Goal: Transaction & Acquisition: Purchase product/service

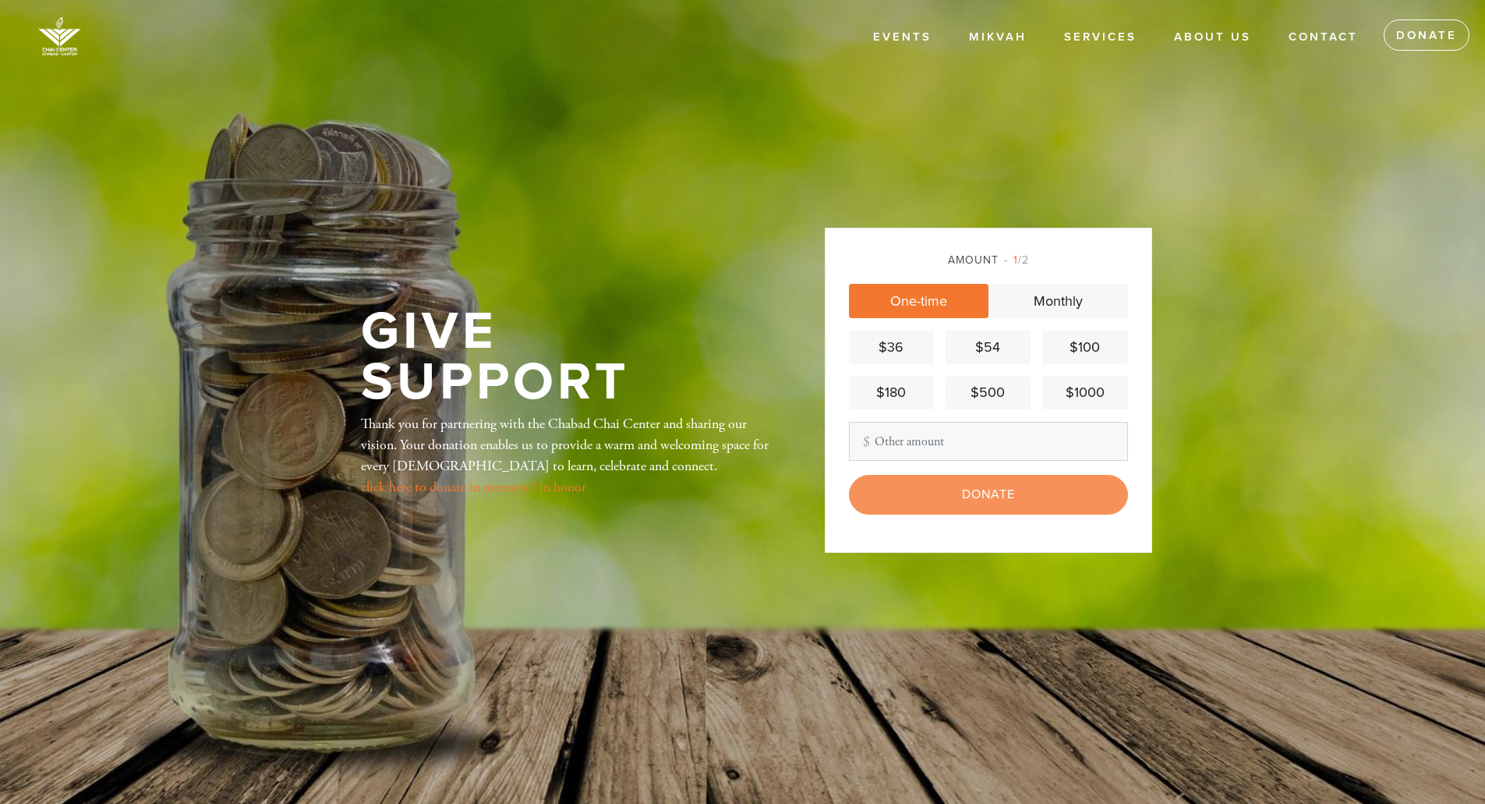
type input "250"
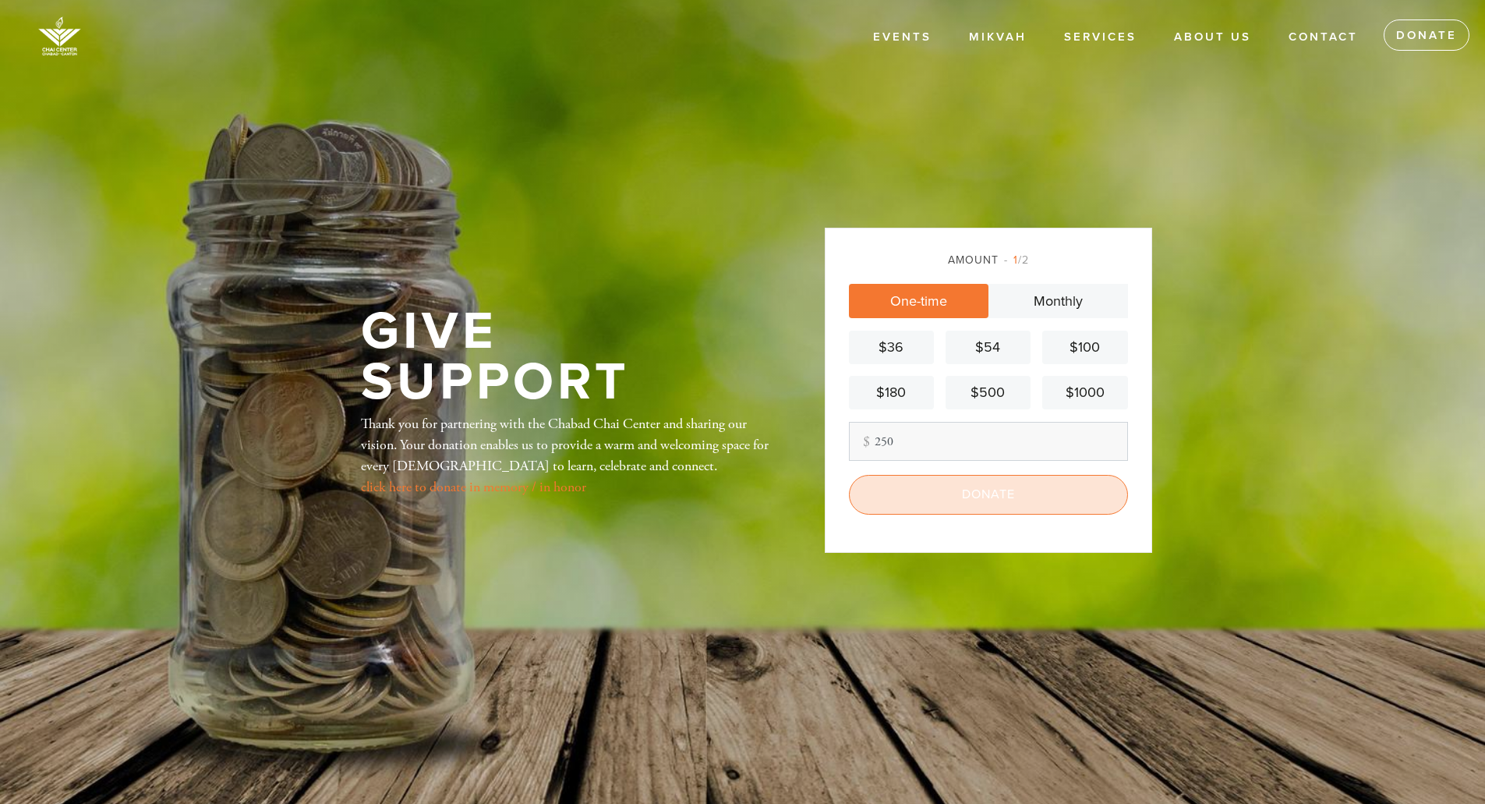
click at [949, 490] on input "Donate" at bounding box center [988, 494] width 279 height 39
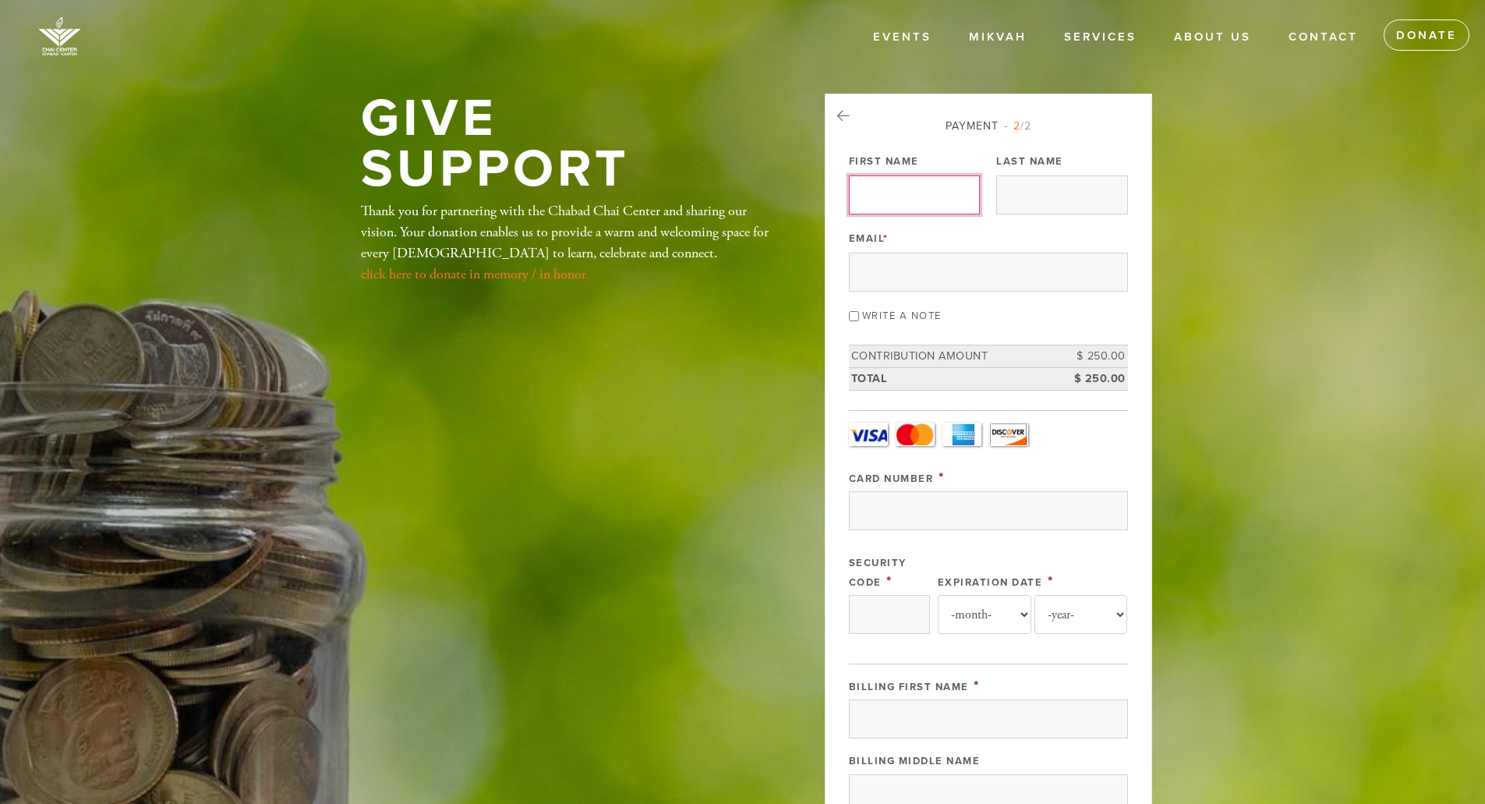
click at [901, 194] on input "First Name" at bounding box center [914, 194] width 131 height 39
type input "Matthew"
type input "Nankin"
type input "mgnankin@yahoo.com"
click at [876, 497] on input "Card Number" at bounding box center [988, 510] width 279 height 39
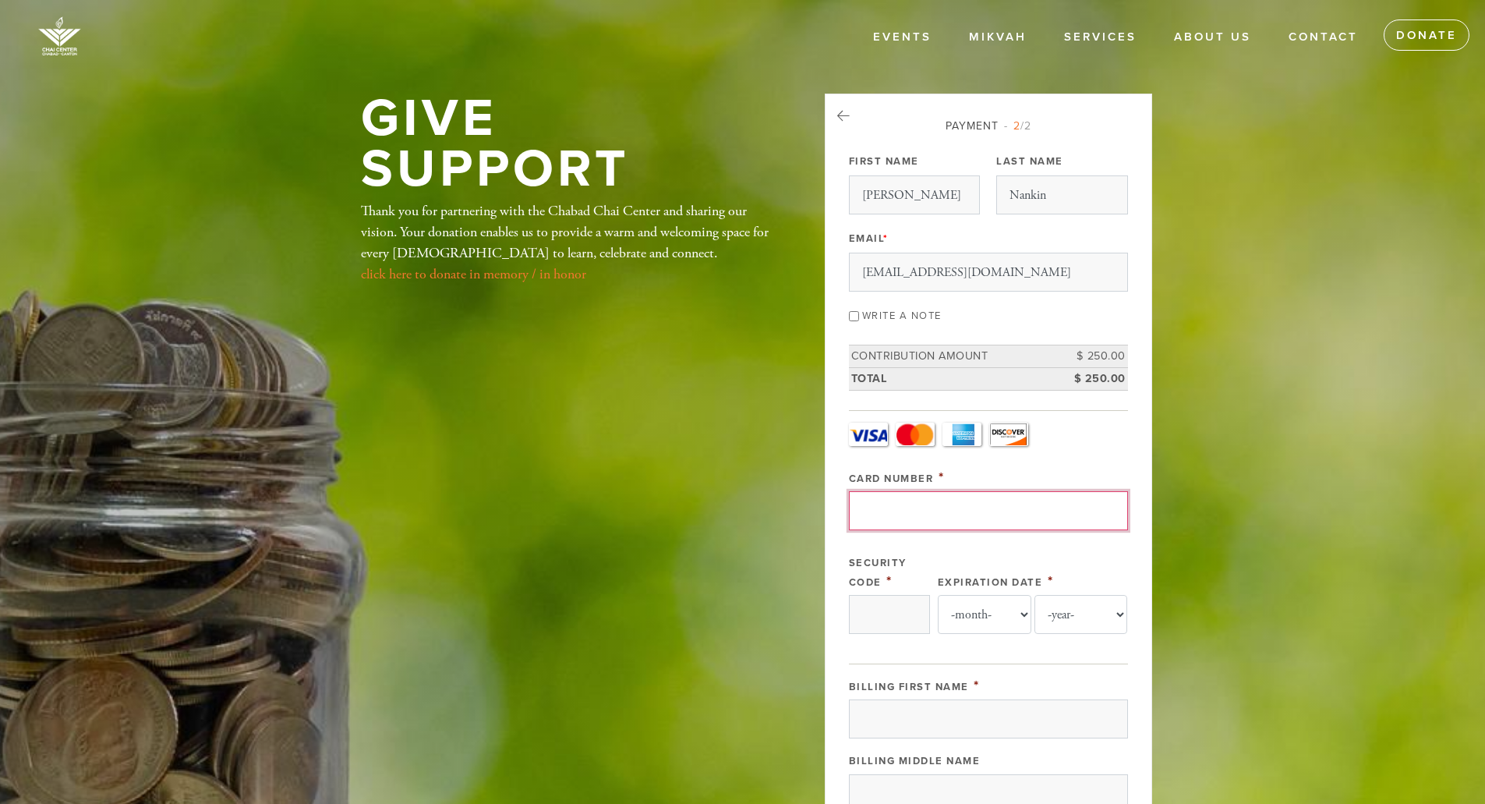
type input "4147400408689212"
type input "000"
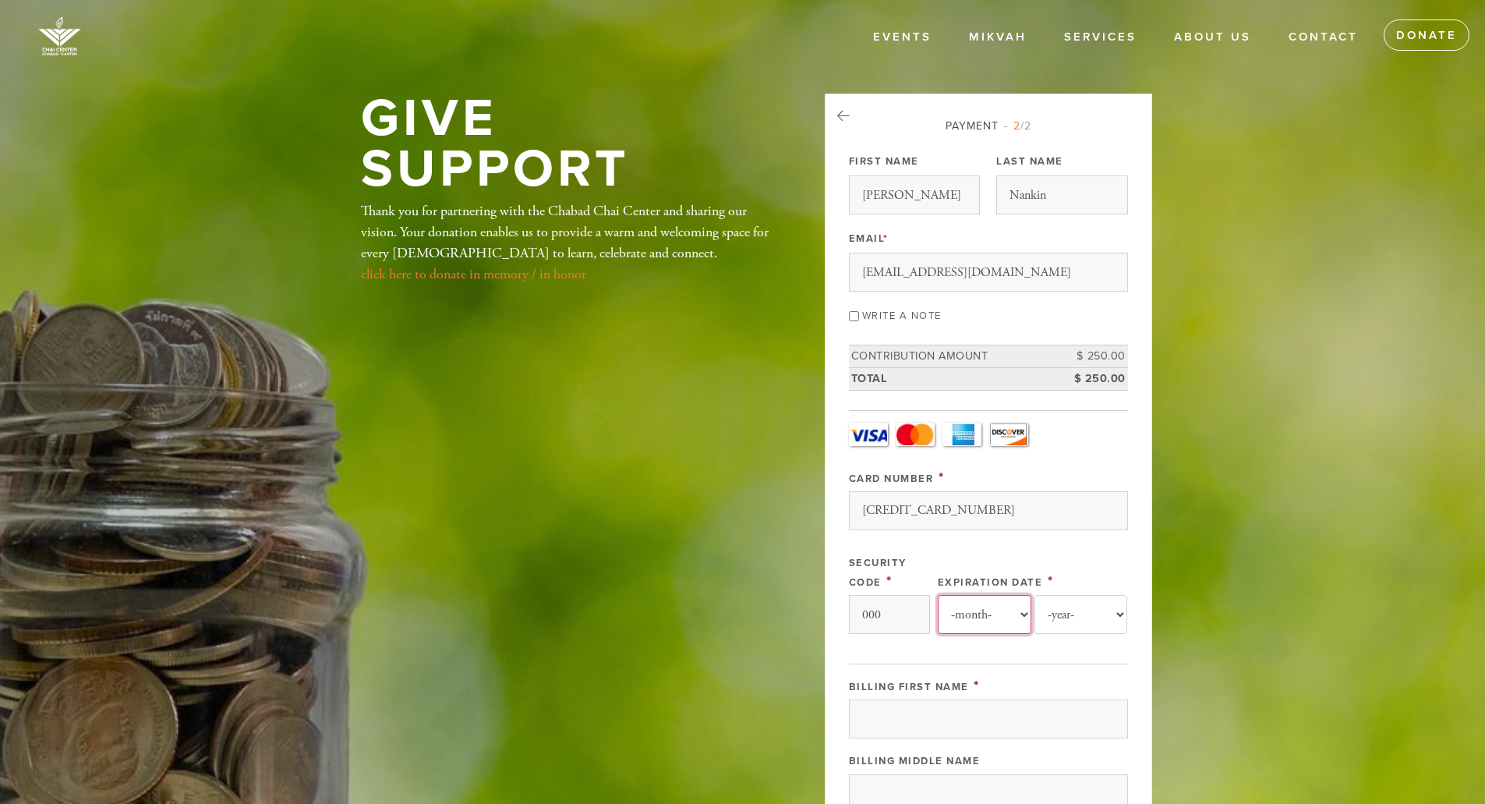
select select "11"
select select "2028"
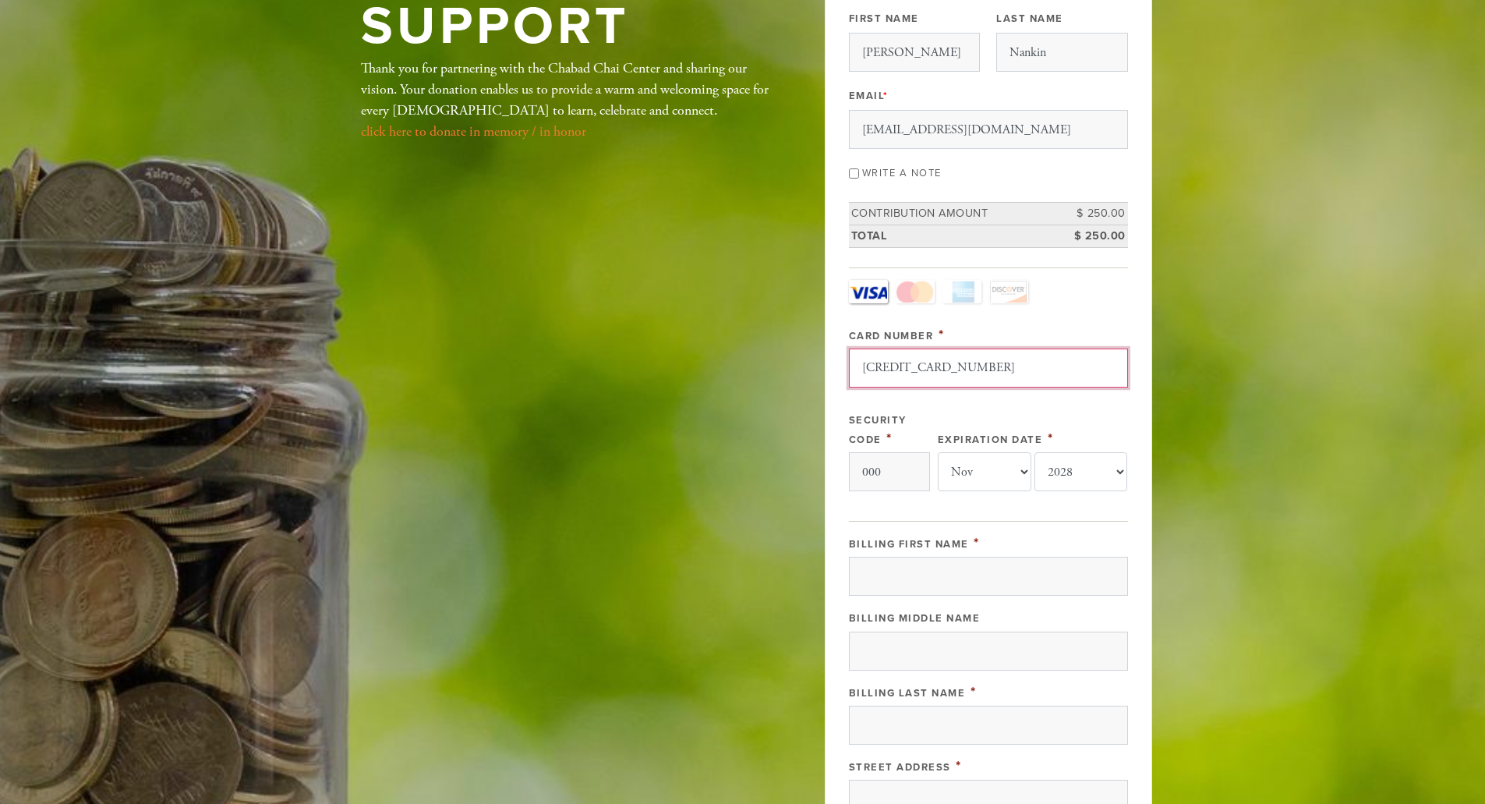
scroll to position [156, 0]
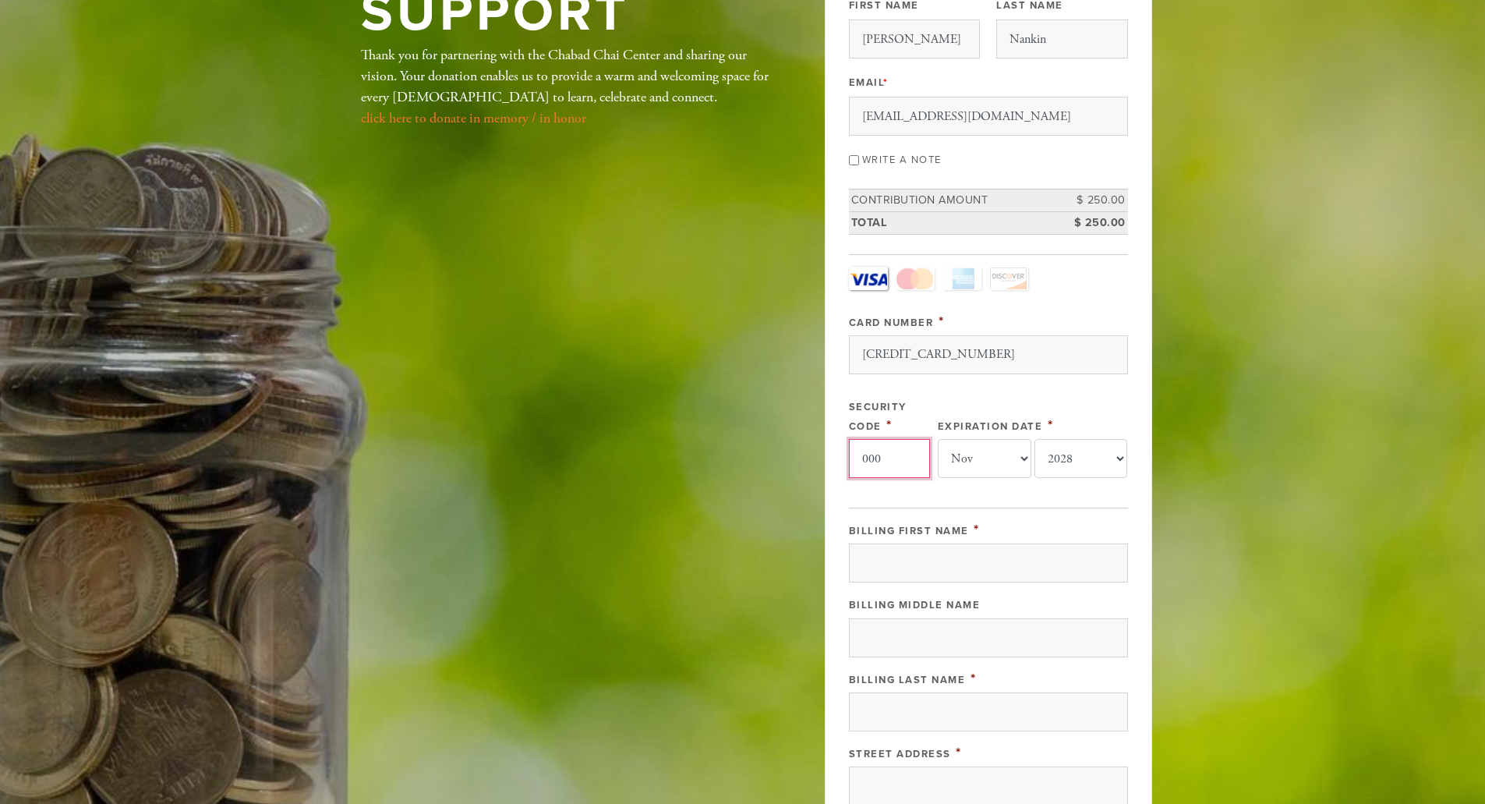
click at [914, 464] on input "000" at bounding box center [889, 458] width 81 height 39
click at [905, 458] on input "000861" at bounding box center [889, 458] width 81 height 39
type input "000861"
click at [988, 348] on input "4147400408689212" at bounding box center [988, 354] width 279 height 39
click at [867, 564] on input "Billing First Name" at bounding box center [988, 562] width 279 height 39
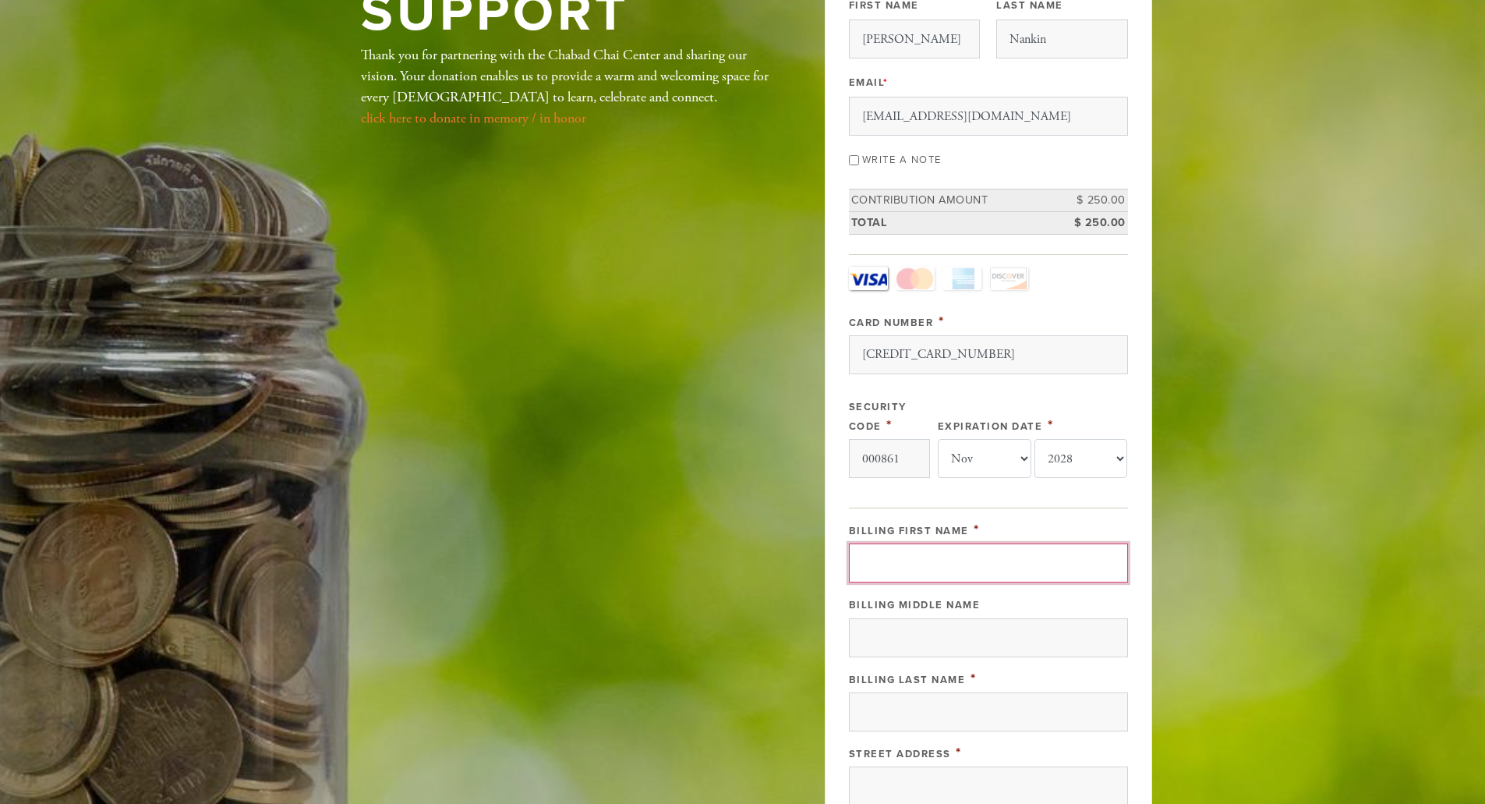
type input "Matthew"
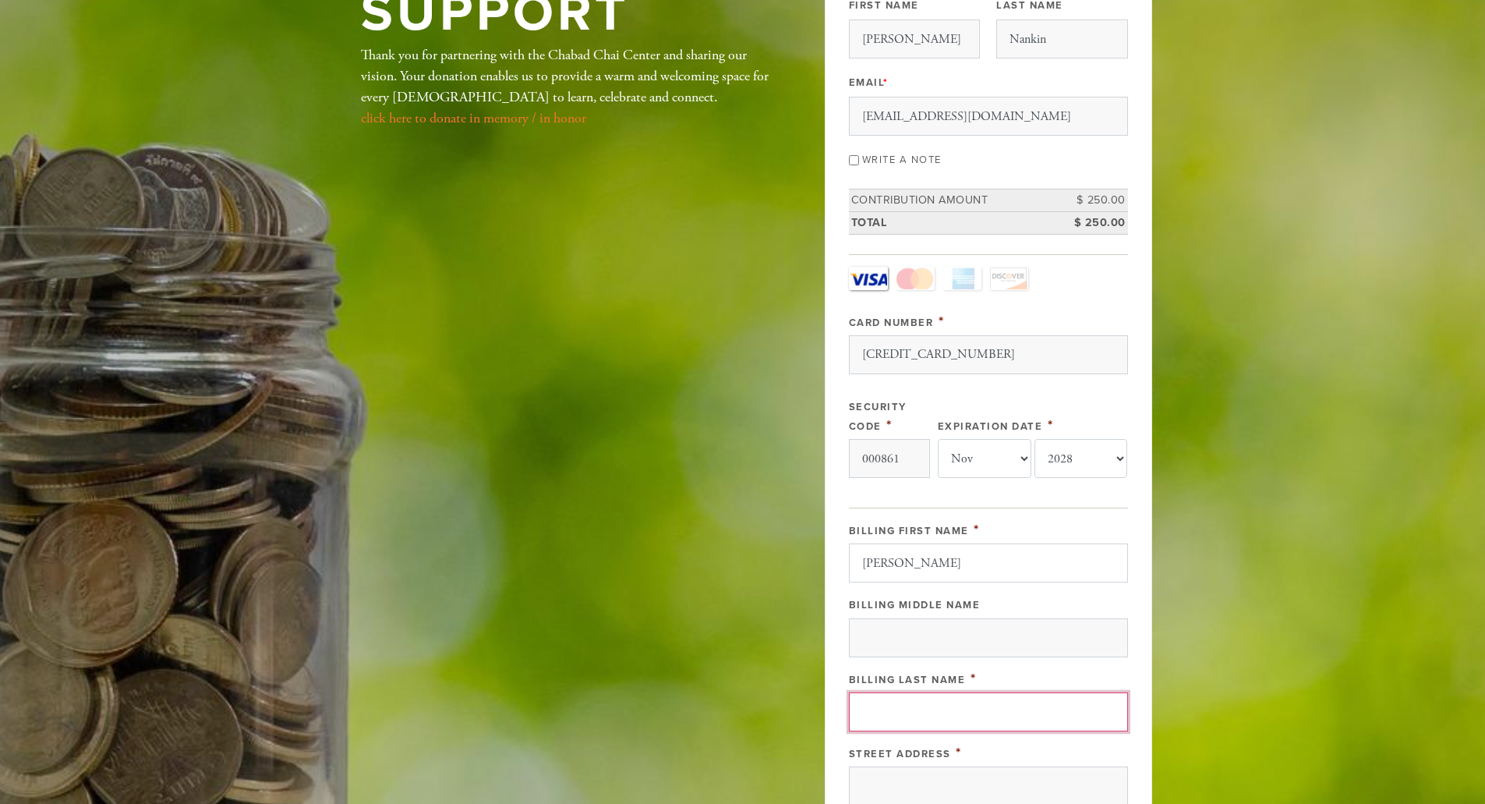
type input "Nankin"
type input "27 BROOKSBIE ROAD"
type input "Bedford"
type input "01730"
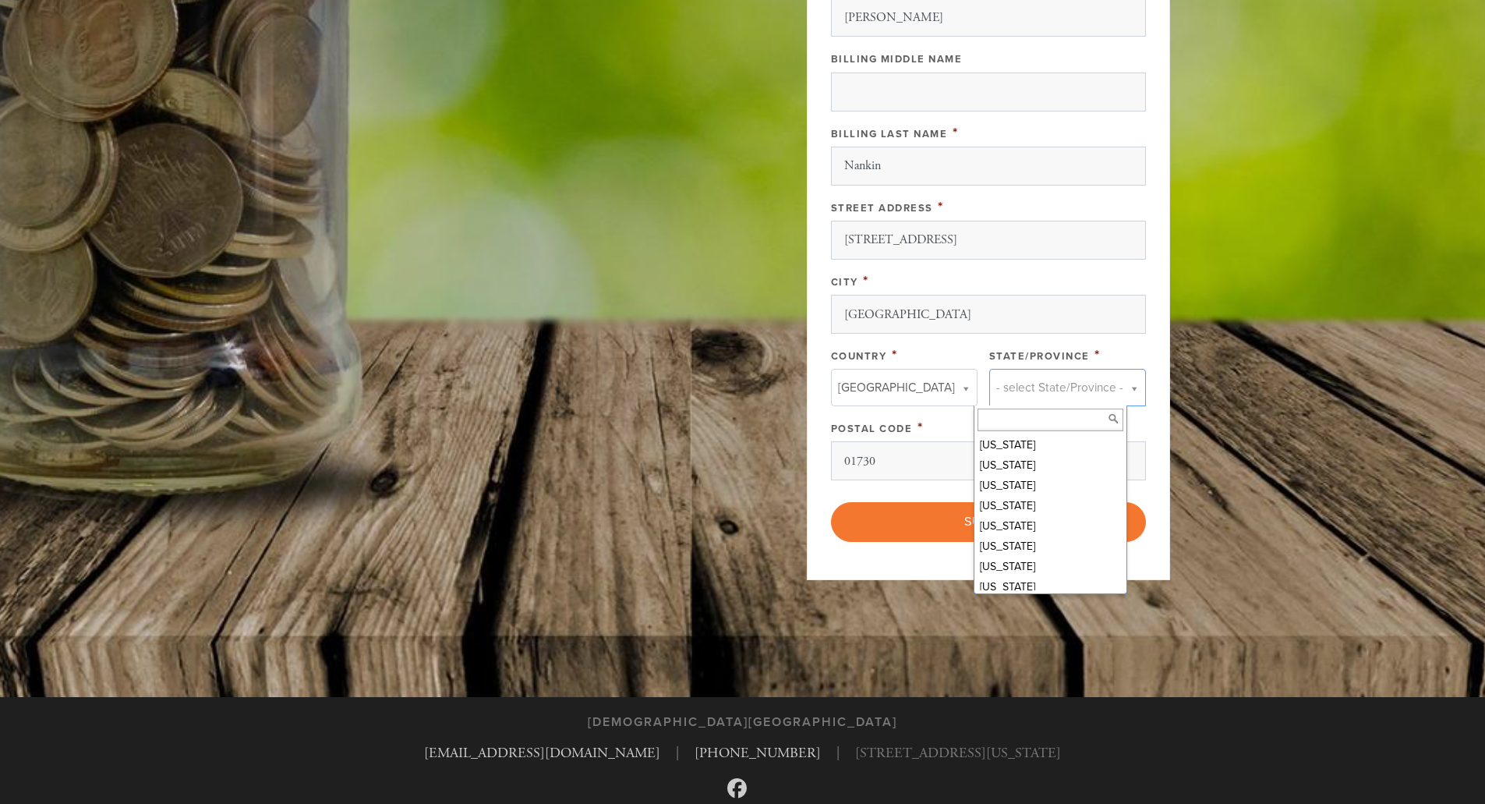
scroll to position [434, 0]
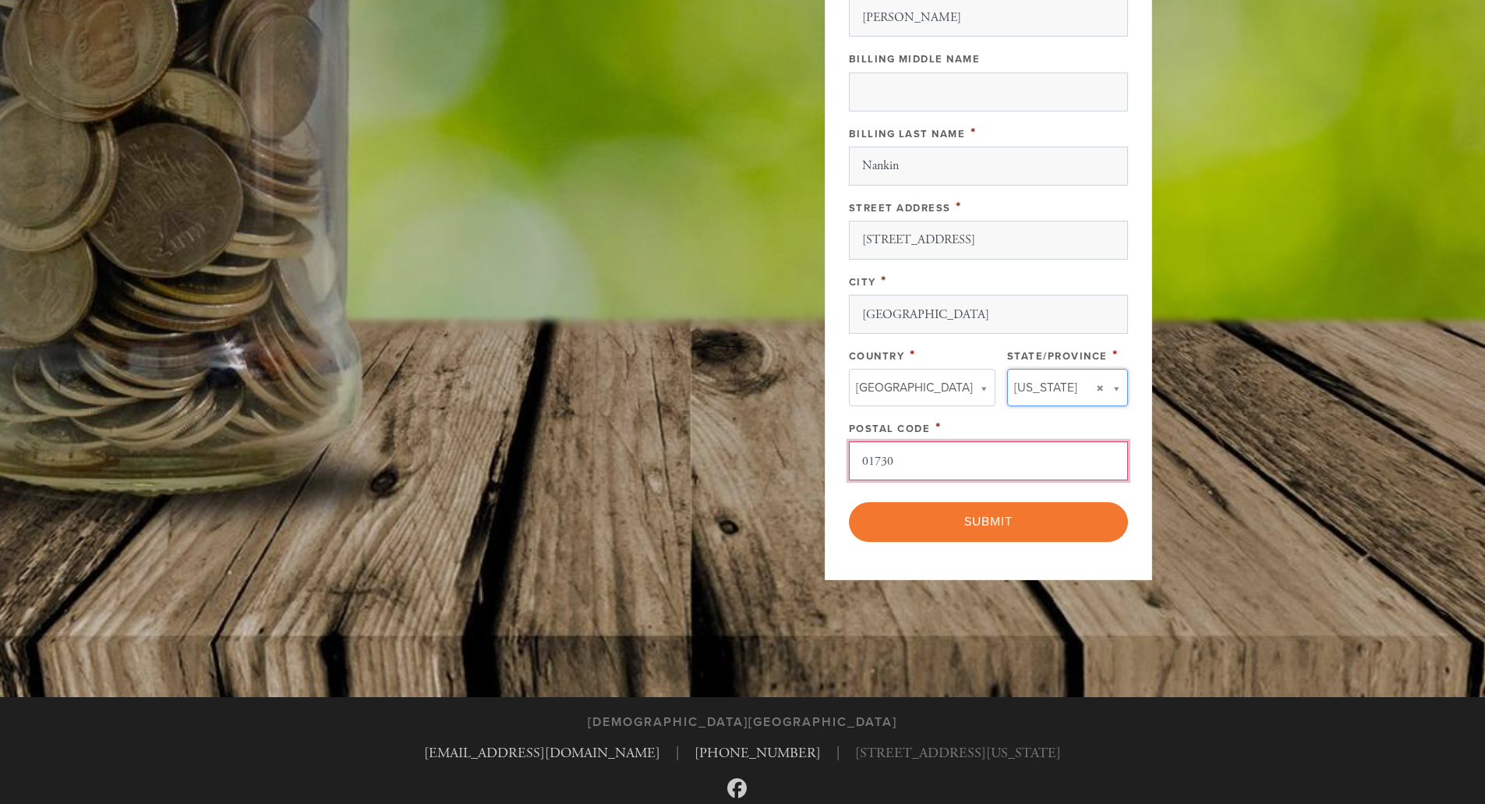
click at [1041, 460] on input "01730" at bounding box center [988, 460] width 279 height 39
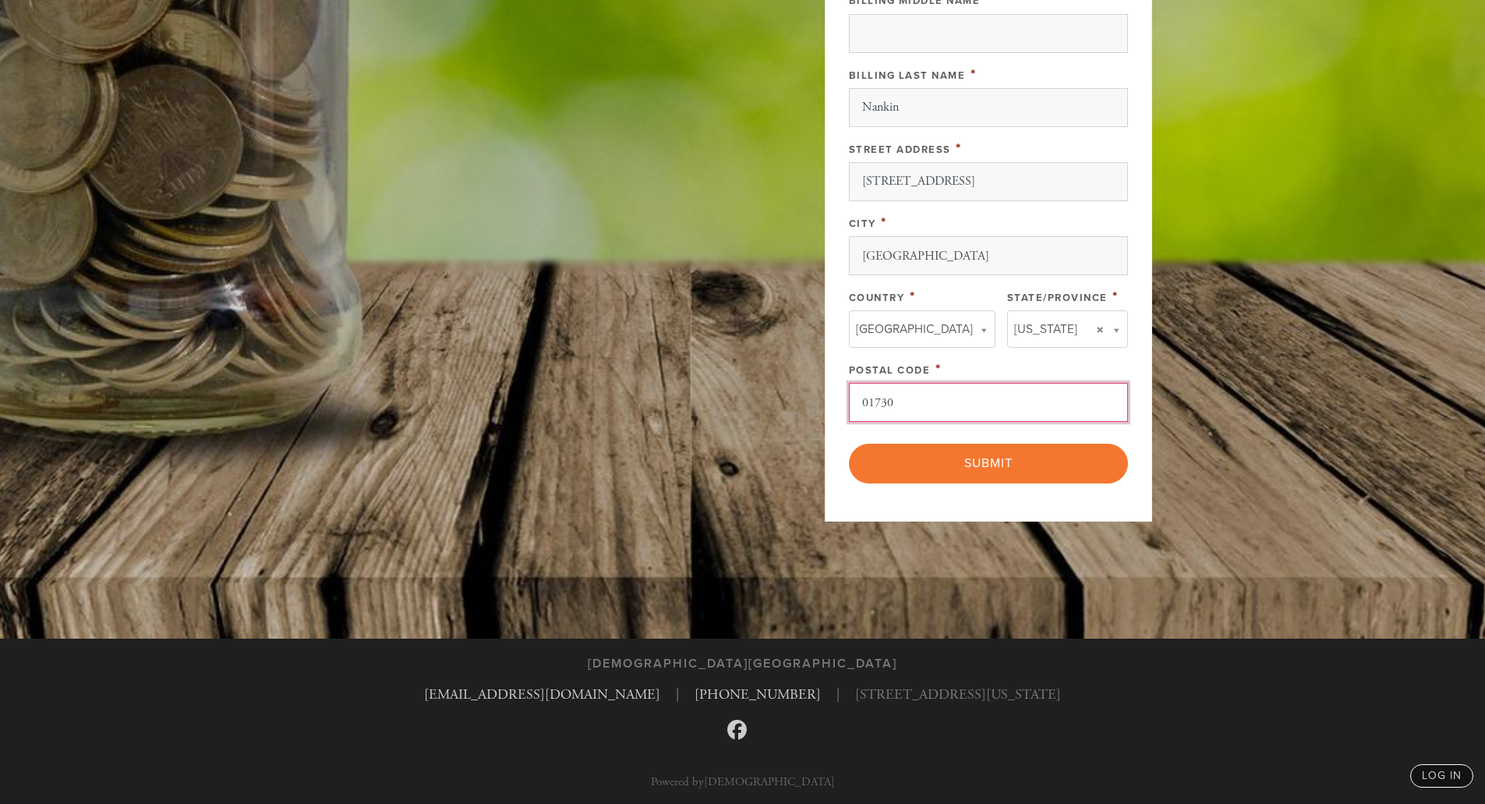
scroll to position [762, 0]
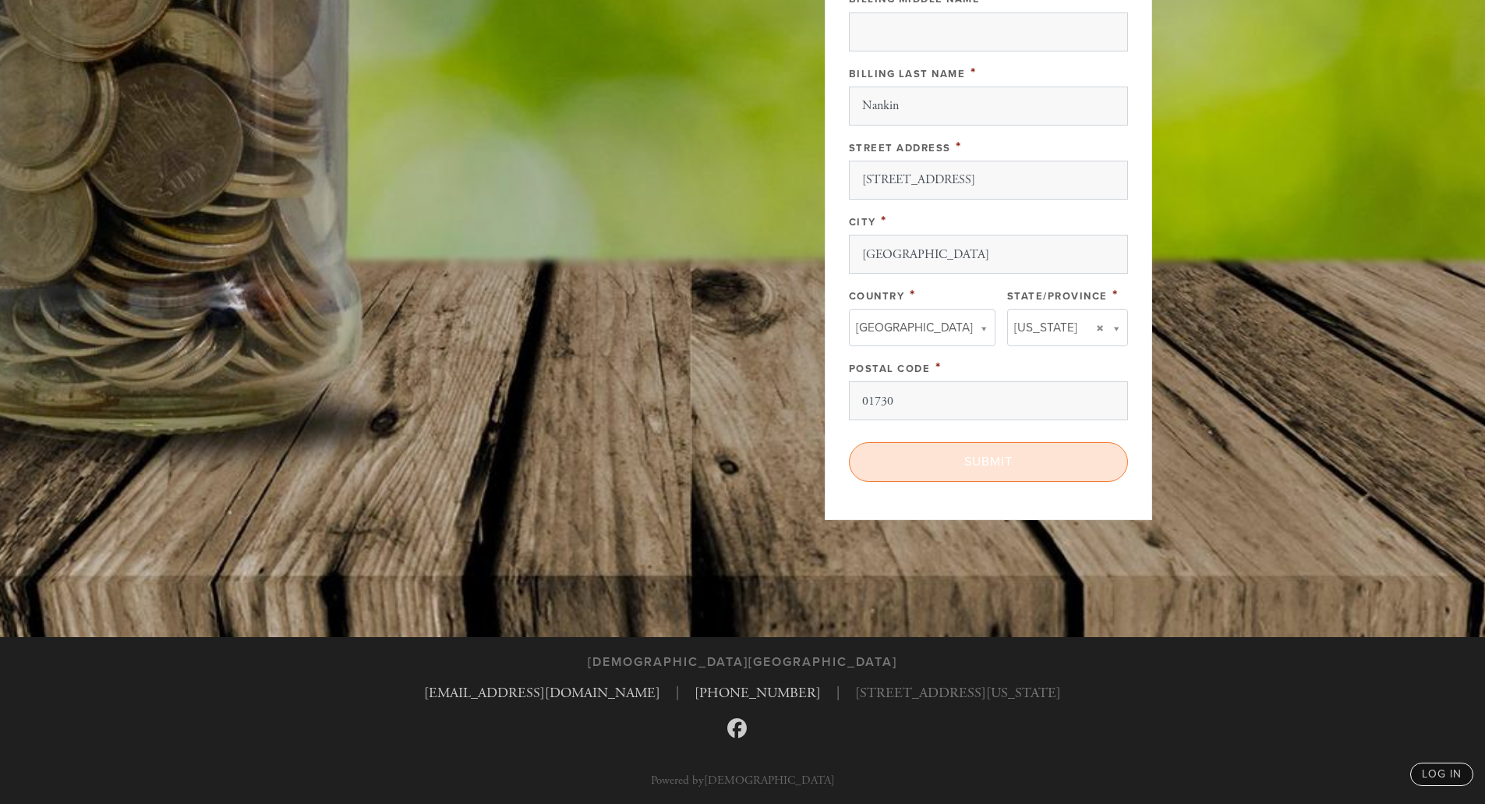
click at [1007, 459] on input "Submit" at bounding box center [988, 461] width 279 height 39
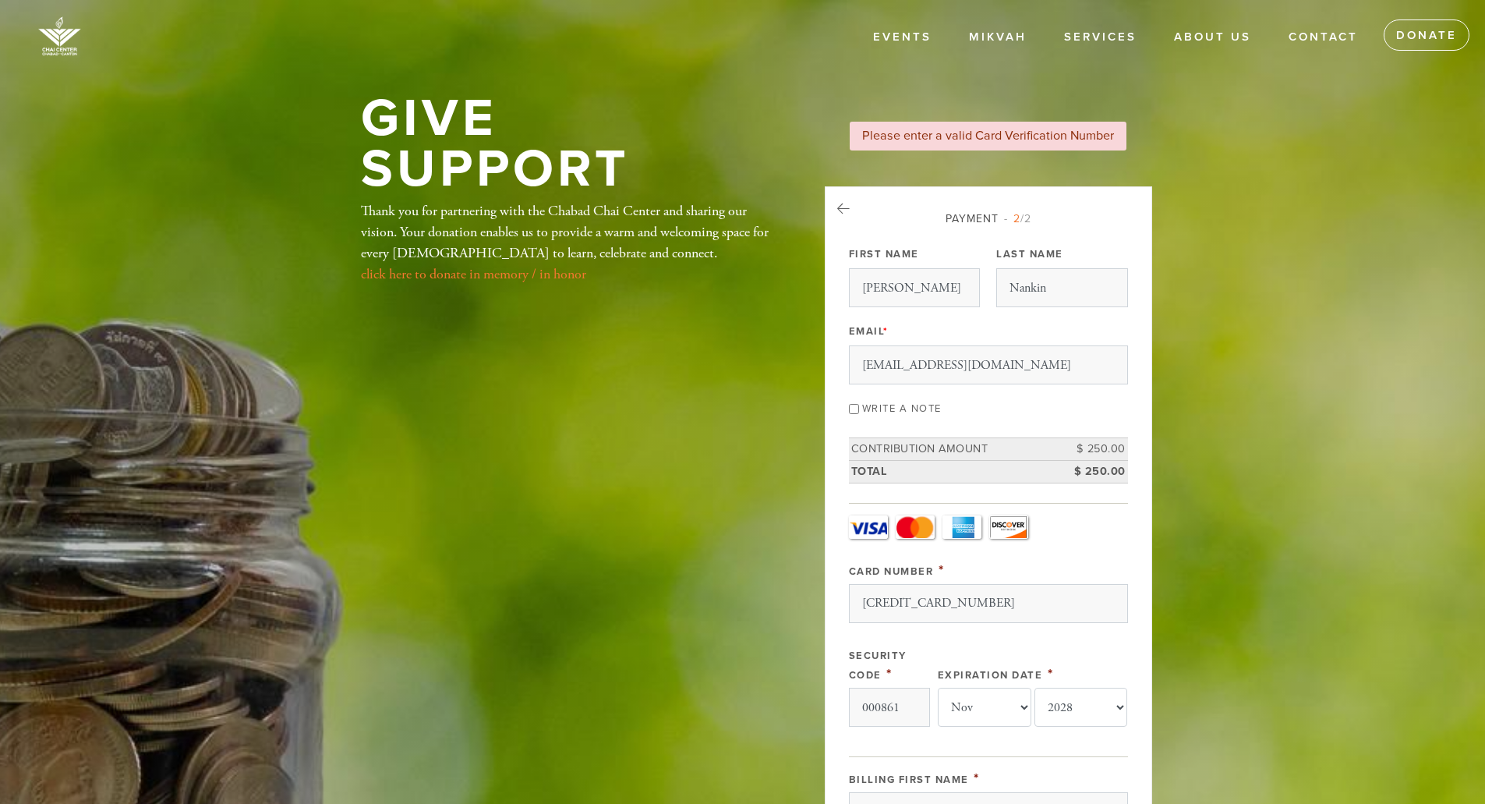
select select "11"
select select "2028"
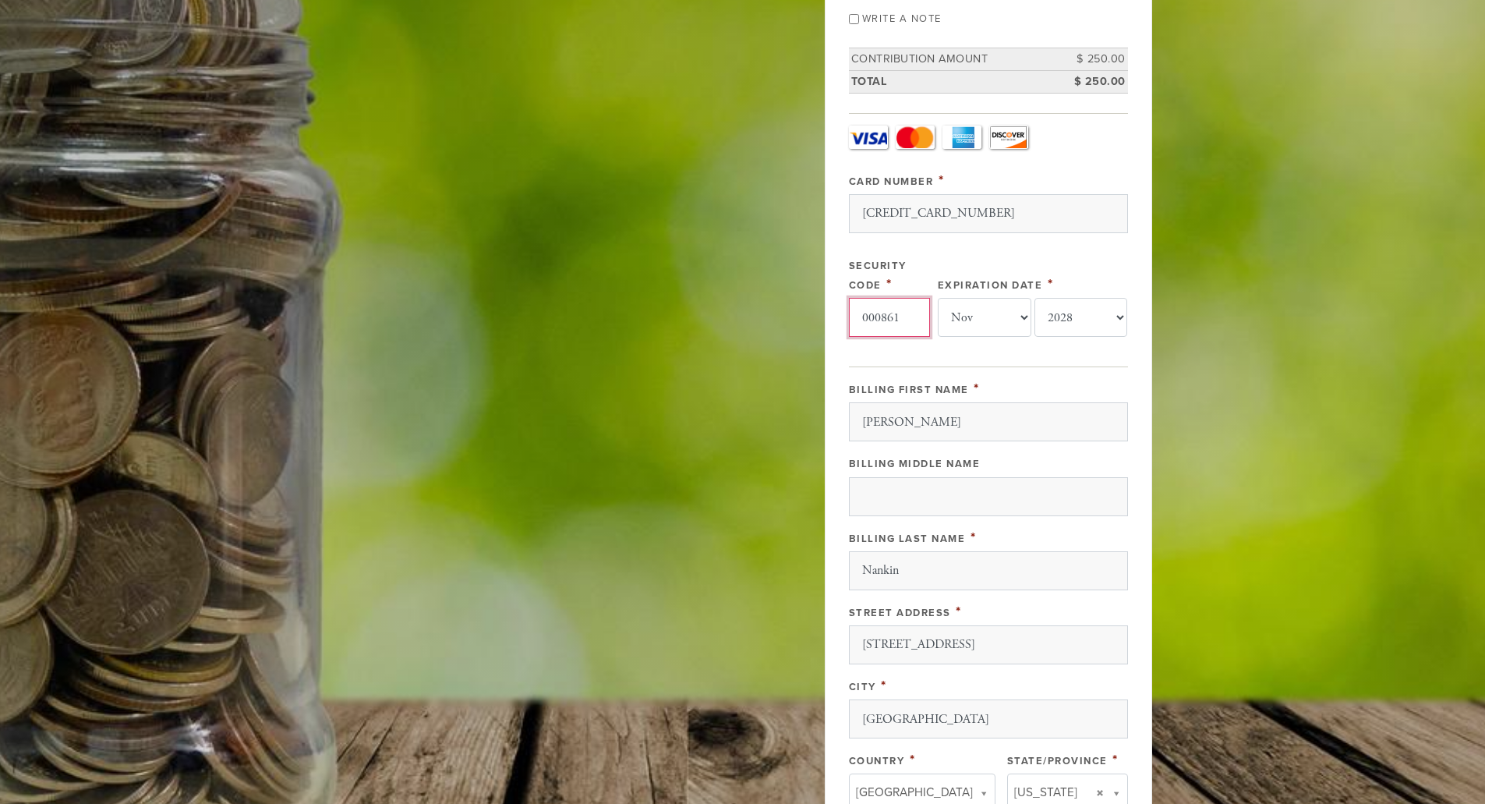
click at [914, 320] on input "000861" at bounding box center [889, 317] width 81 height 39
click at [882, 311] on input "000861" at bounding box center [889, 317] width 81 height 39
click at [915, 319] on input "861" at bounding box center [889, 317] width 81 height 39
drag, startPoint x: 859, startPoint y: 315, endPoint x: 830, endPoint y: 339, distance: 37.0
click at [859, 315] on input "000" at bounding box center [889, 317] width 81 height 39
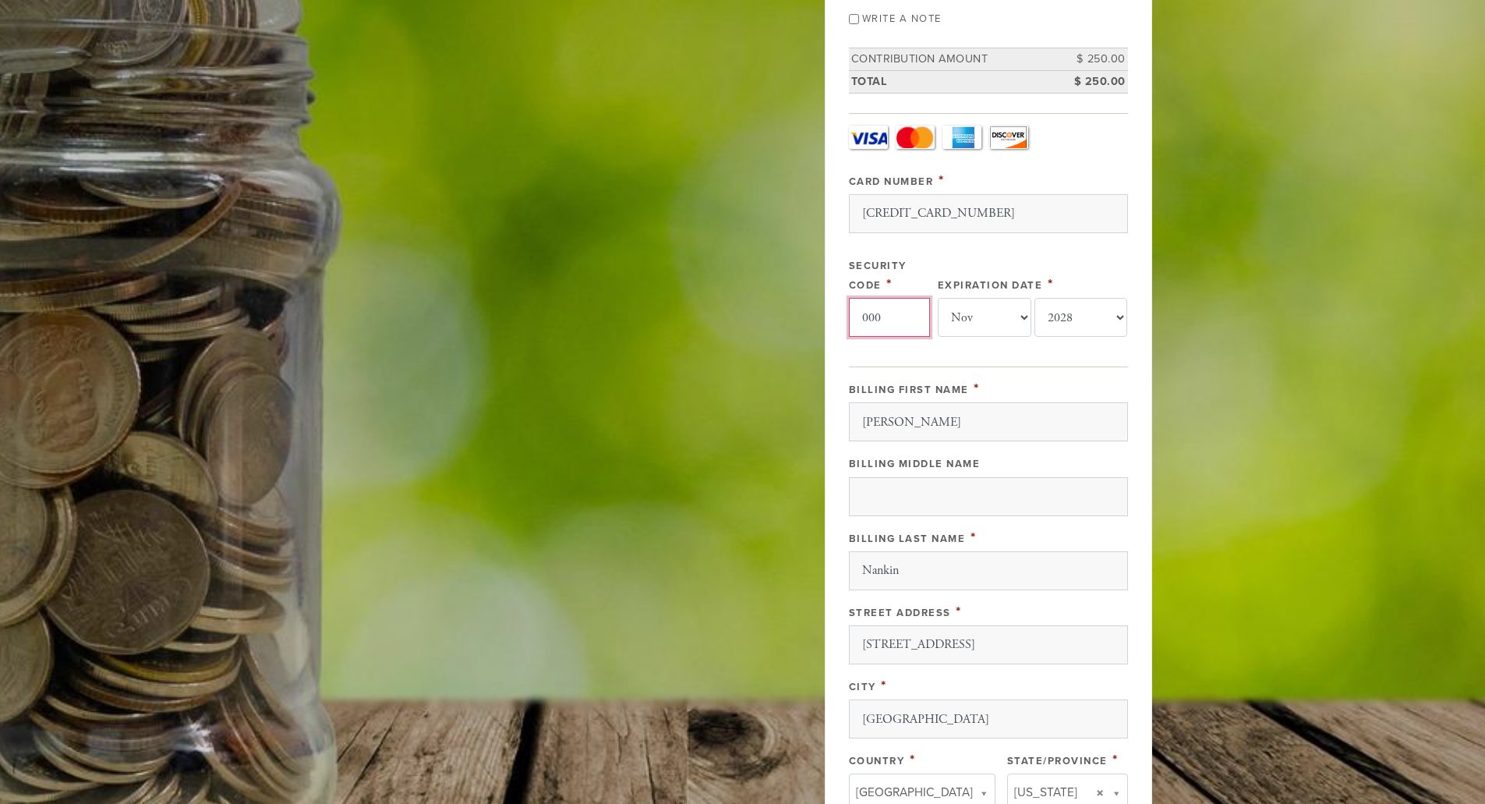
drag, startPoint x: 890, startPoint y: 319, endPoint x: 831, endPoint y: 318, distance: 58.5
click at [830, 318] on div "Payment 2 /2 Payment Processor Pay Later Authorize.net First Name Matthew Last …" at bounding box center [988, 390] width 327 height 1188
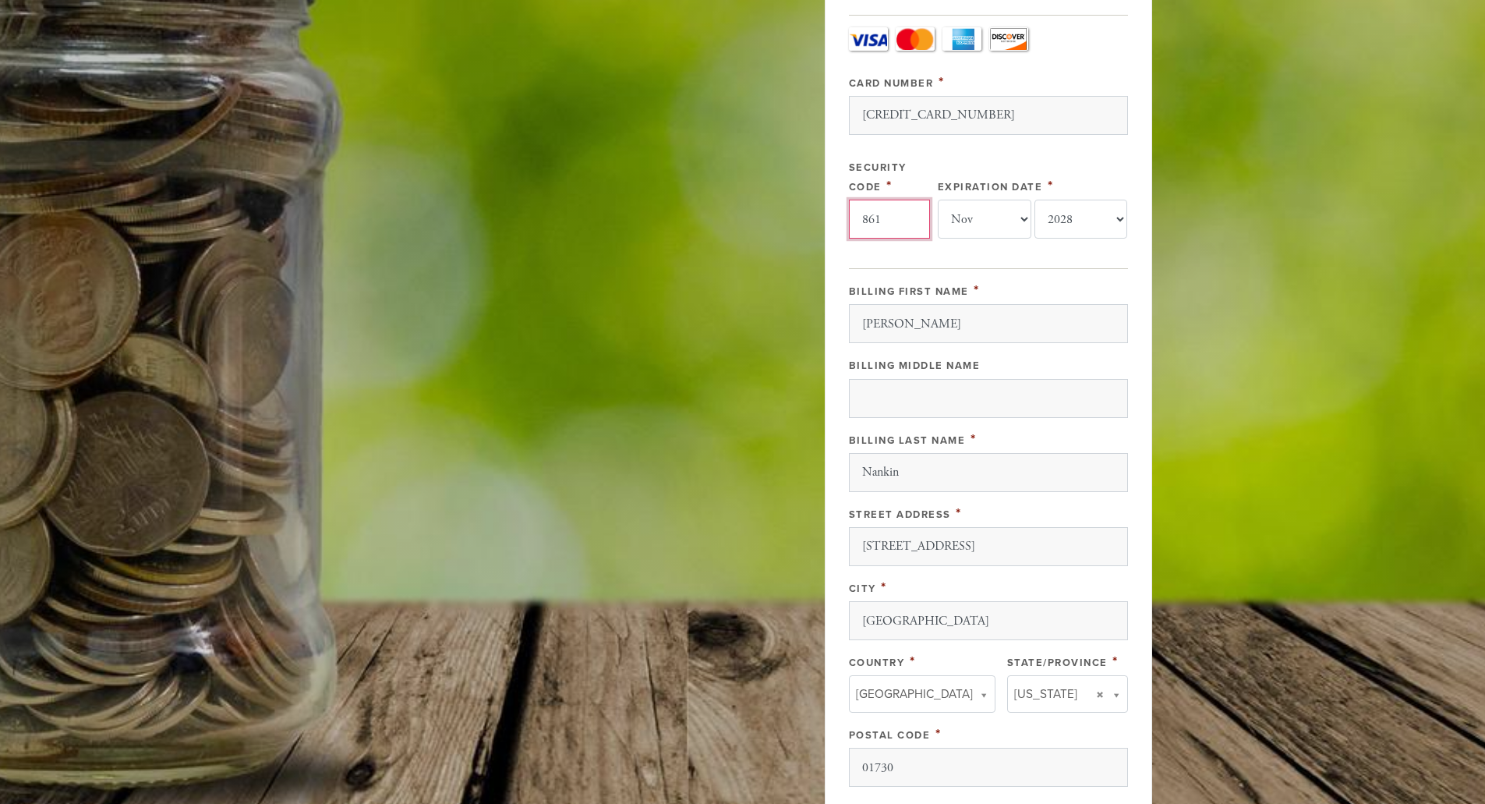
scroll to position [855, 0]
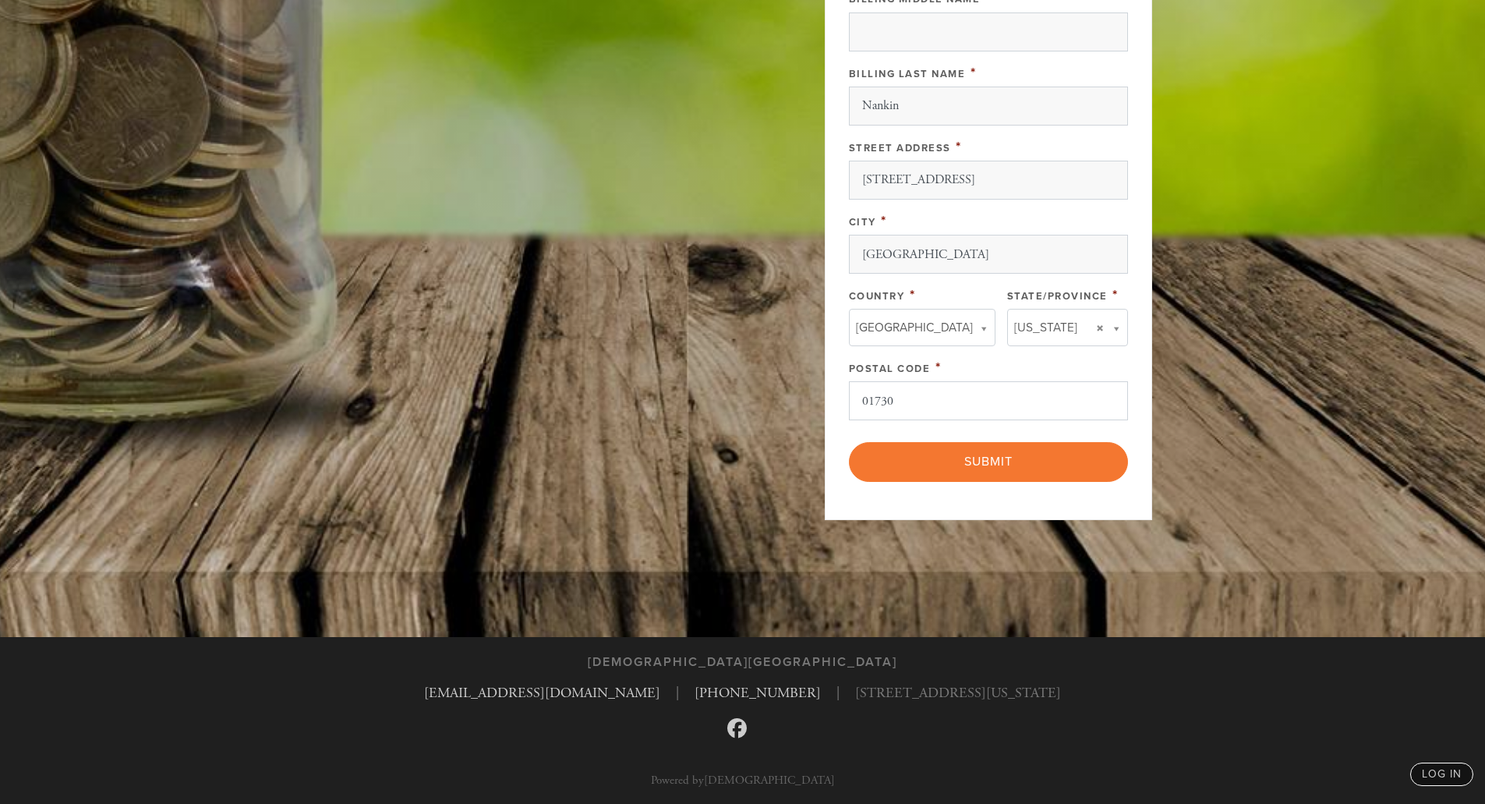
type input "861"
click at [958, 405] on input "01730" at bounding box center [988, 400] width 279 height 39
click at [908, 385] on input "01730" at bounding box center [988, 400] width 279 height 39
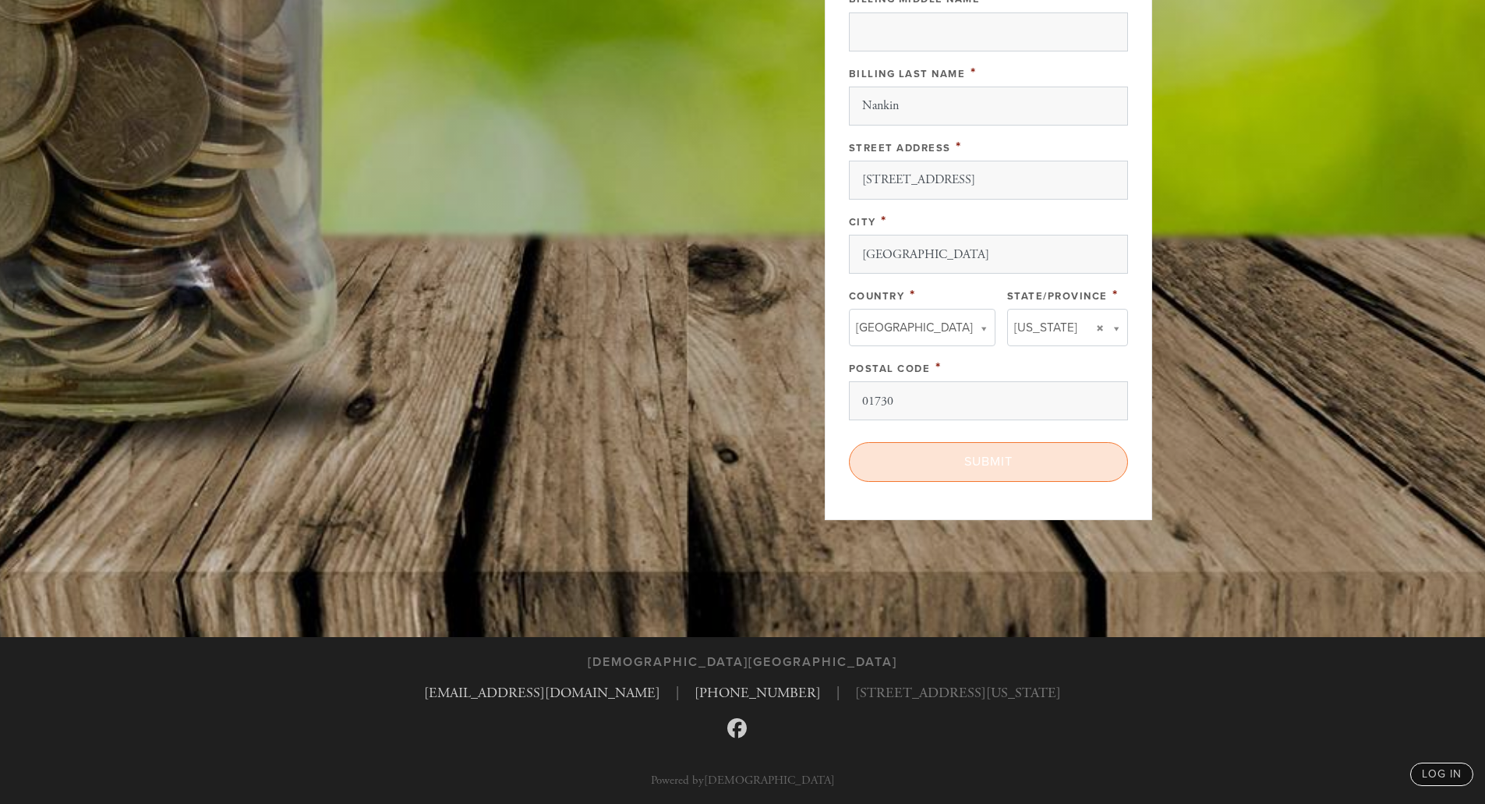
click at [949, 466] on input "Submit" at bounding box center [988, 461] width 279 height 39
